Goal: Transaction & Acquisition: Download file/media

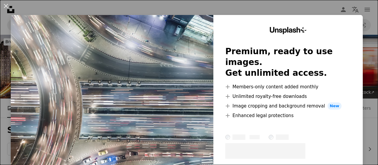
scroll to position [478, 0]
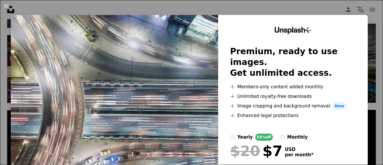
click at [279, 4] on div "An X shape Unsplash+ Premium, ready to use images. Get unlimited access. A plus…" at bounding box center [191, 82] width 383 height 165
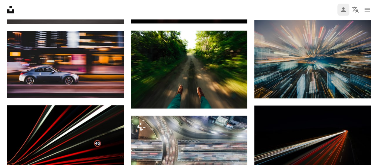
click at [342, 11] on icon "Log in / Sign up" at bounding box center [343, 9] width 5 height 5
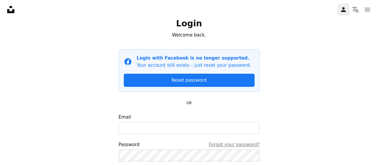
scroll to position [60, 0]
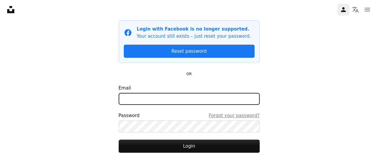
click at [208, 98] on input "Email" at bounding box center [189, 99] width 141 height 12
type input "**********"
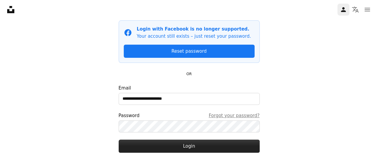
click at [228, 146] on button "Login" at bounding box center [189, 145] width 141 height 13
